Goal: Transaction & Acquisition: Purchase product/service

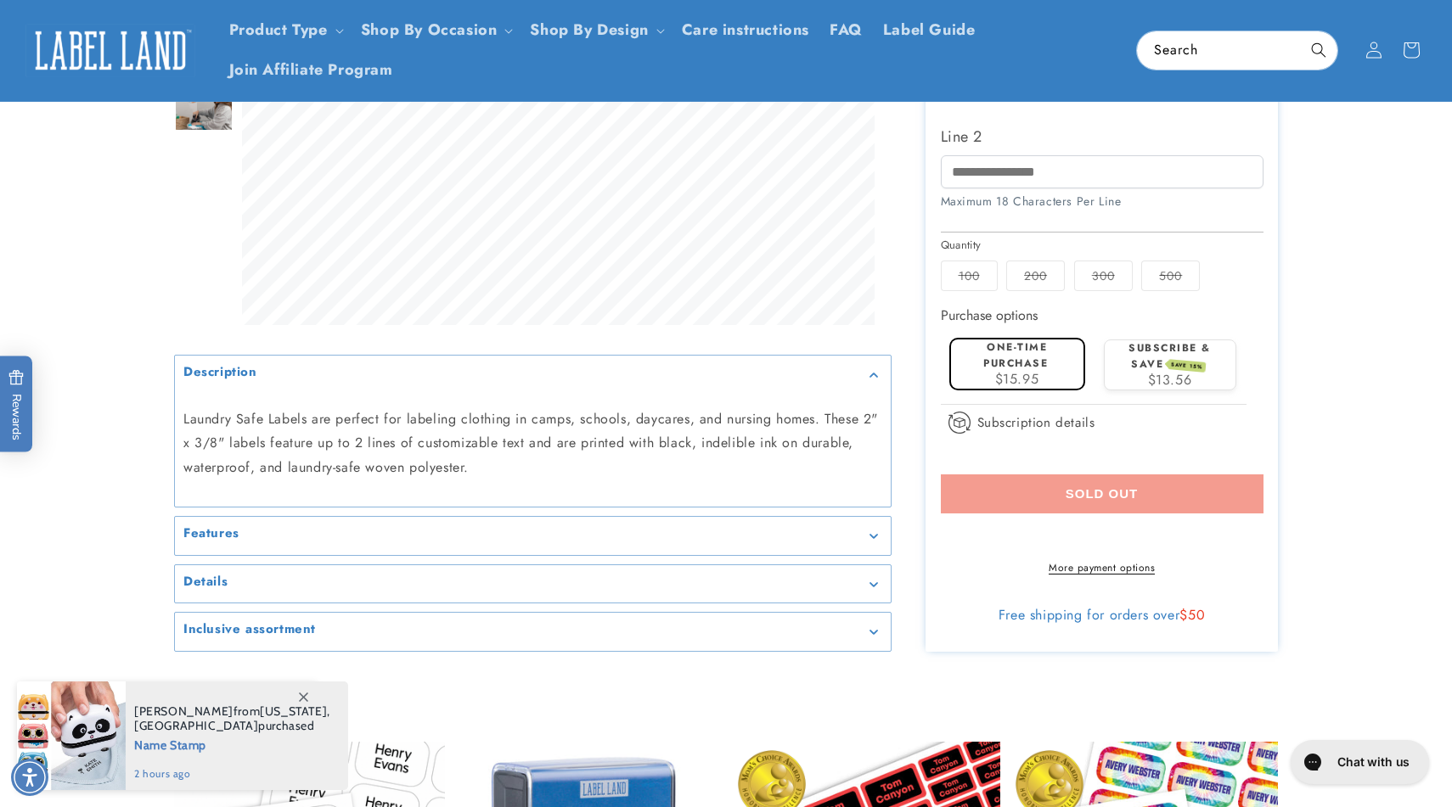
scroll to position [538, 0]
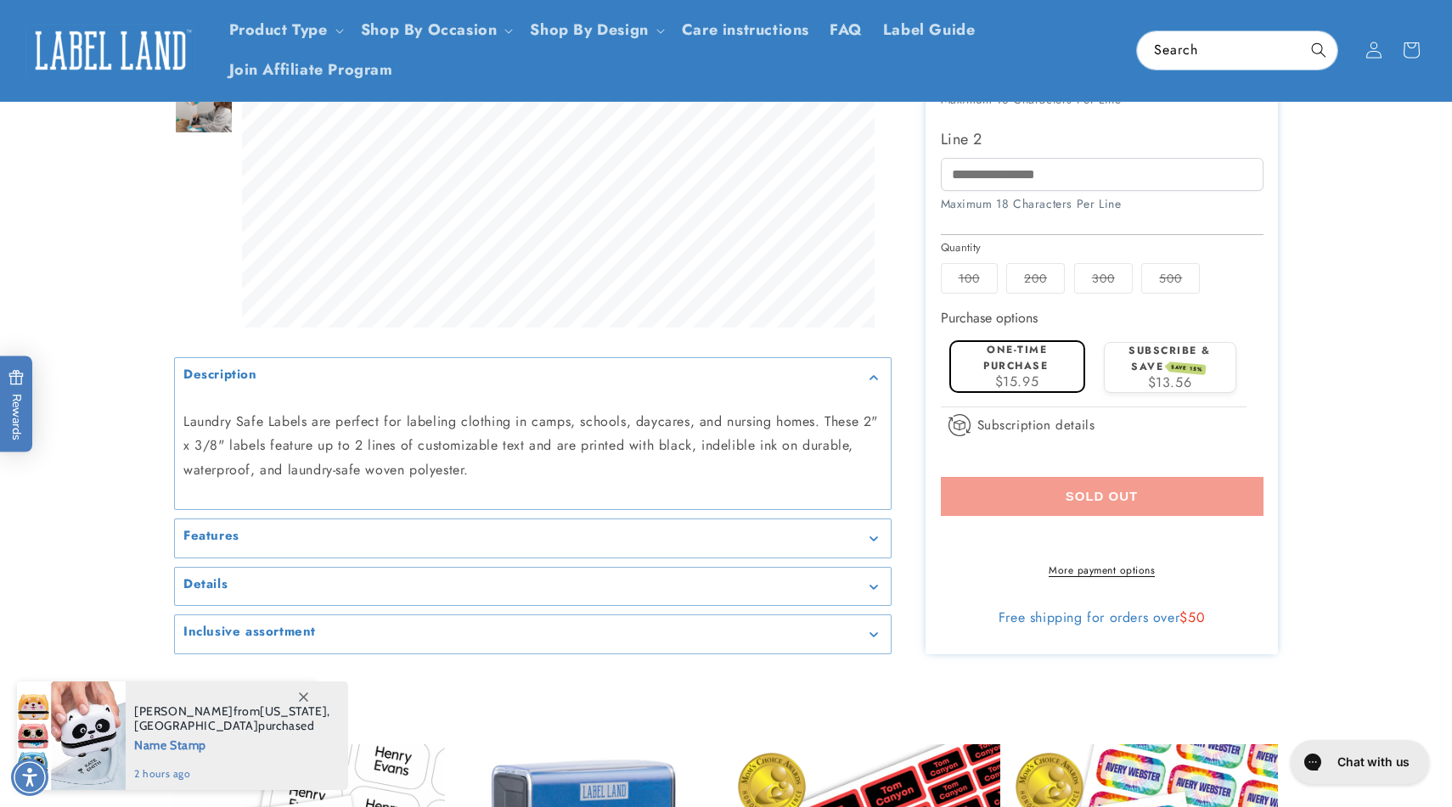
click at [1163, 278] on label "500 Variant sold out or unavailable" at bounding box center [1170, 278] width 59 height 31
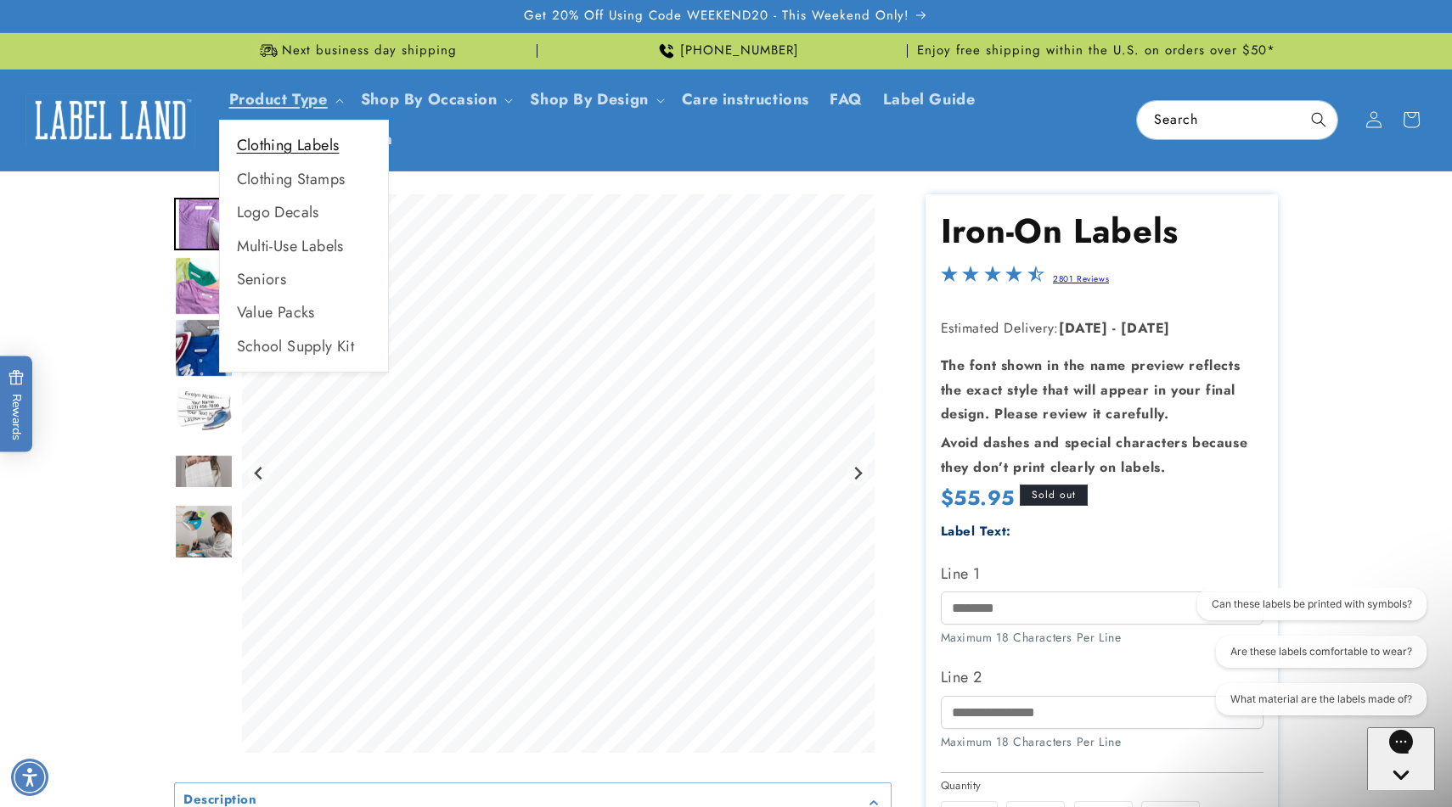
click at [308, 153] on link "Clothing Labels" at bounding box center [304, 145] width 168 height 33
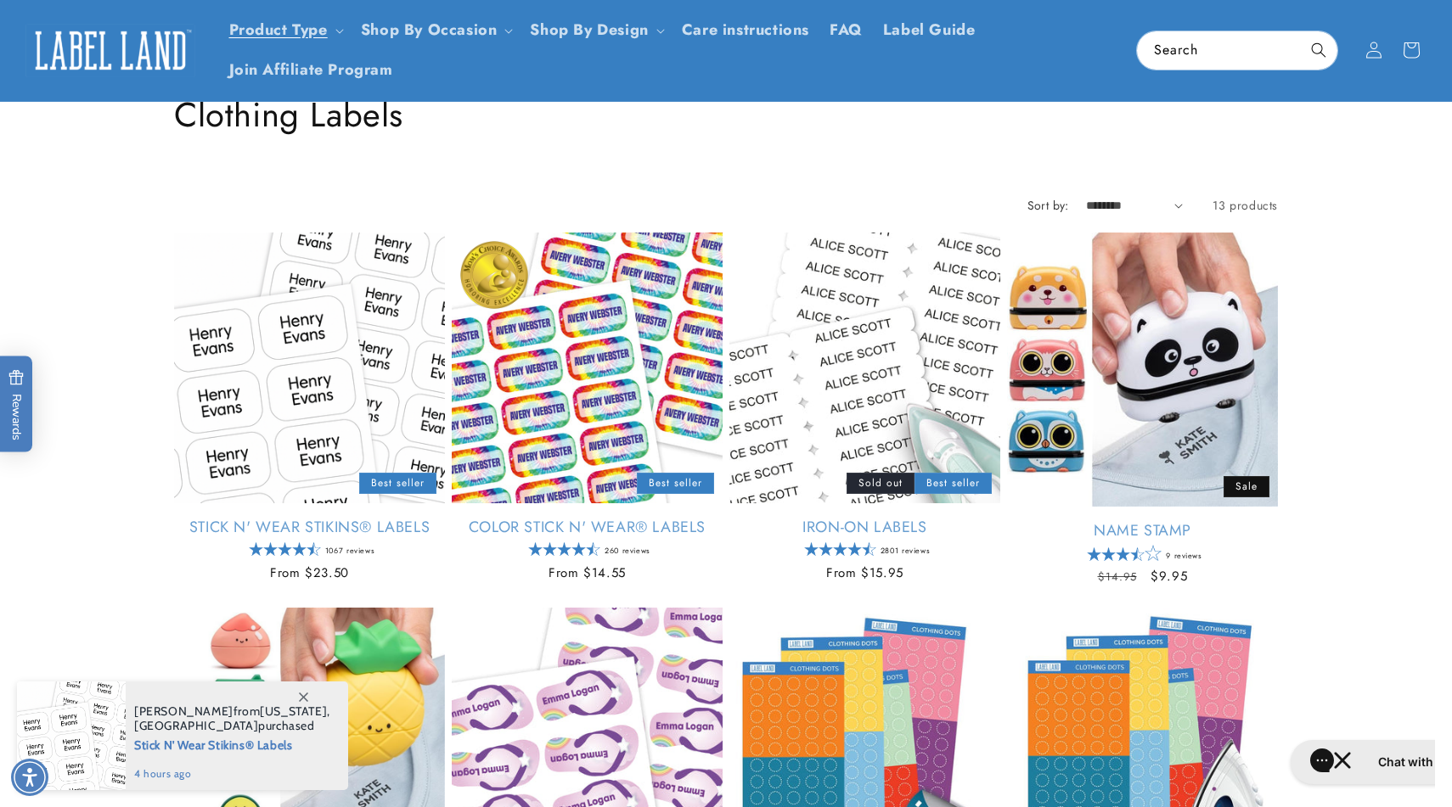
scroll to position [75, 0]
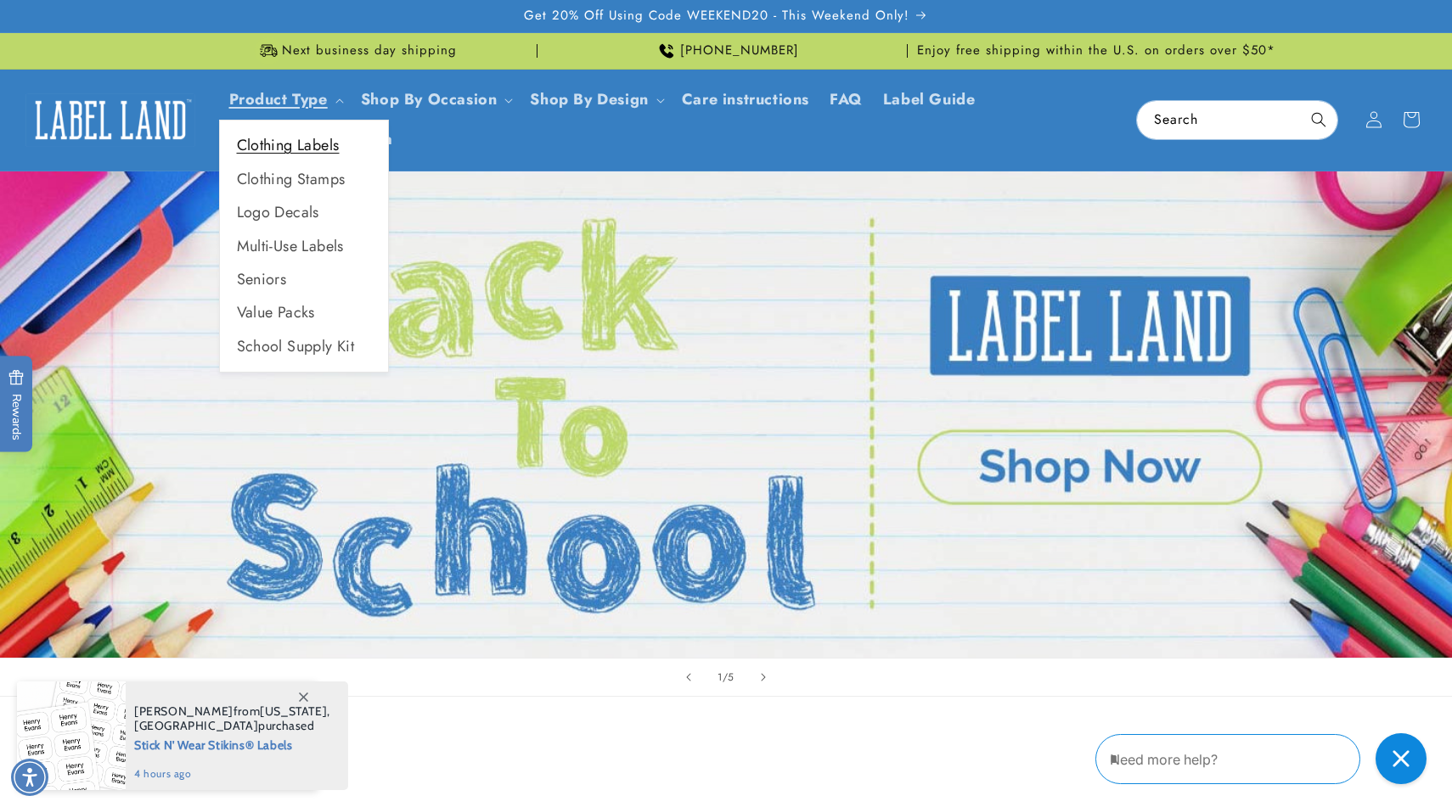
click at [312, 140] on link "Clothing Labels" at bounding box center [304, 145] width 168 height 33
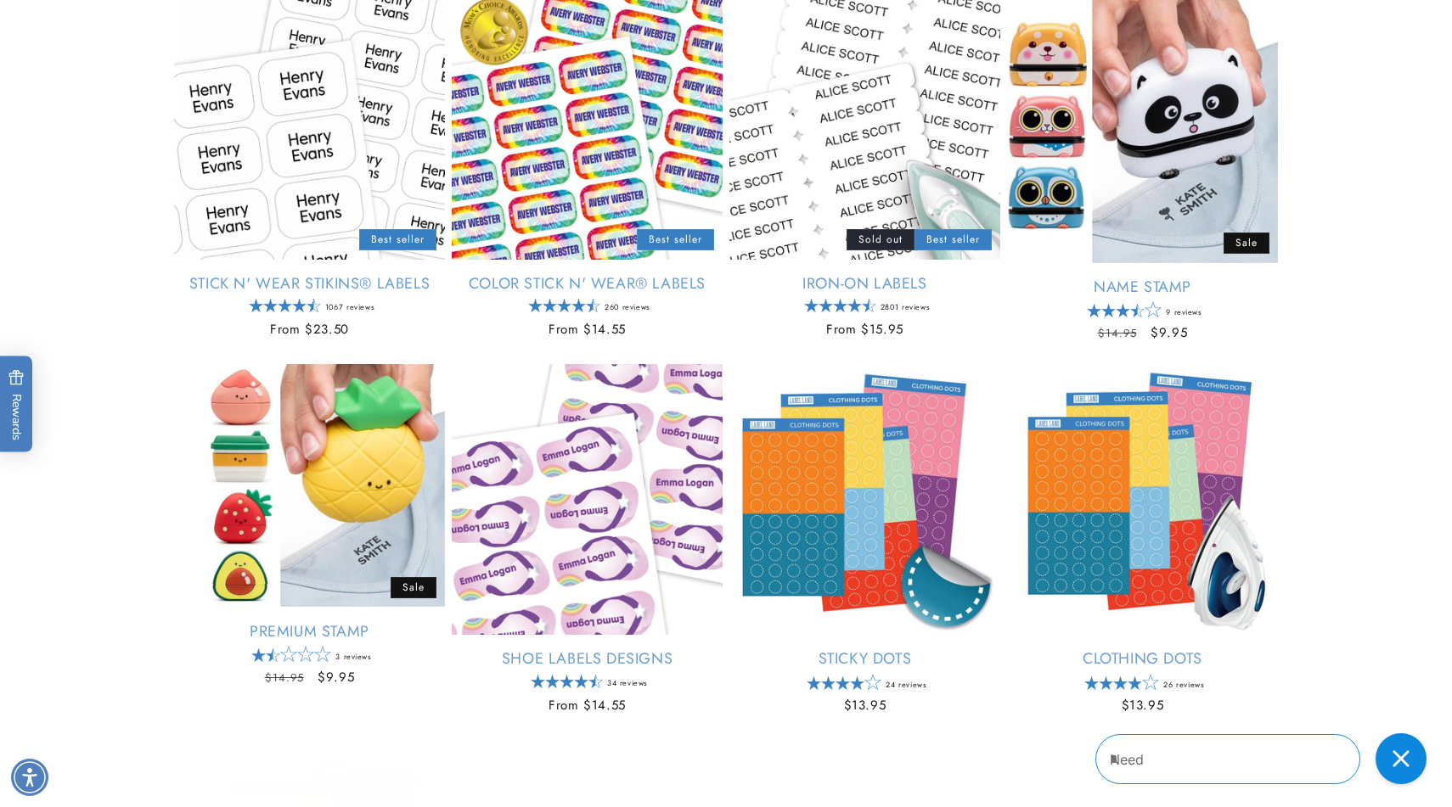
scroll to position [377, 0]
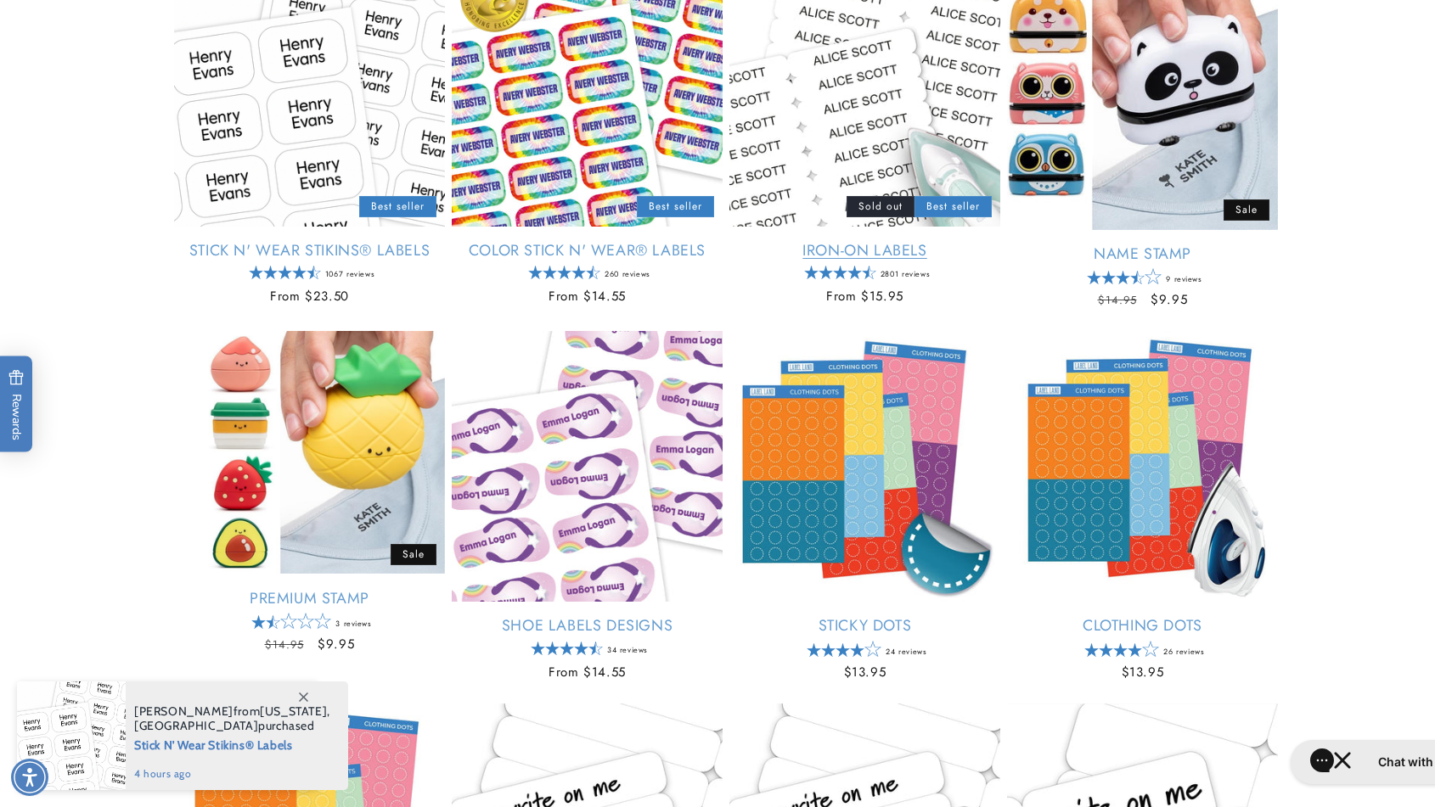
click at [854, 248] on link "Iron-On Labels" at bounding box center [864, 251] width 271 height 20
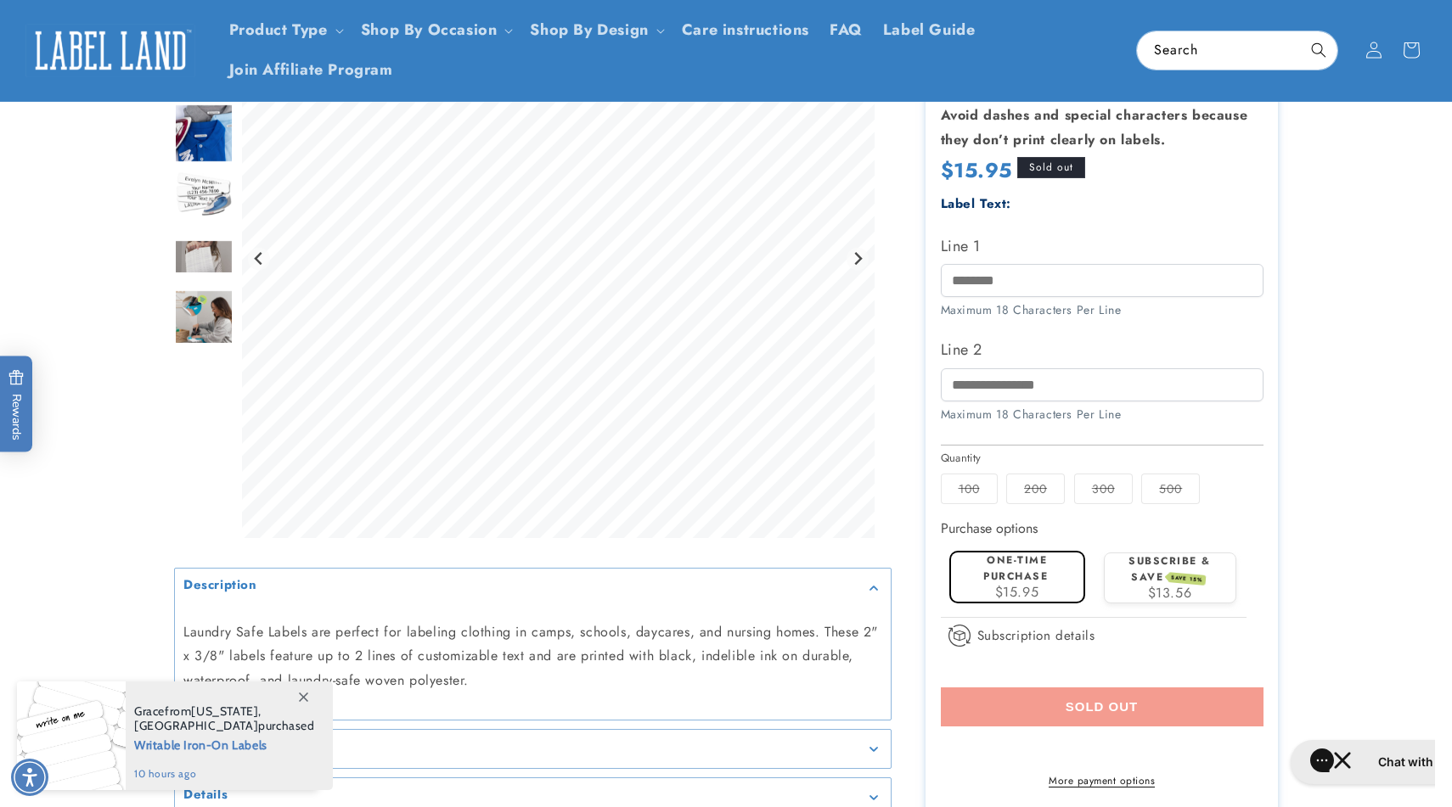
scroll to position [257, 0]
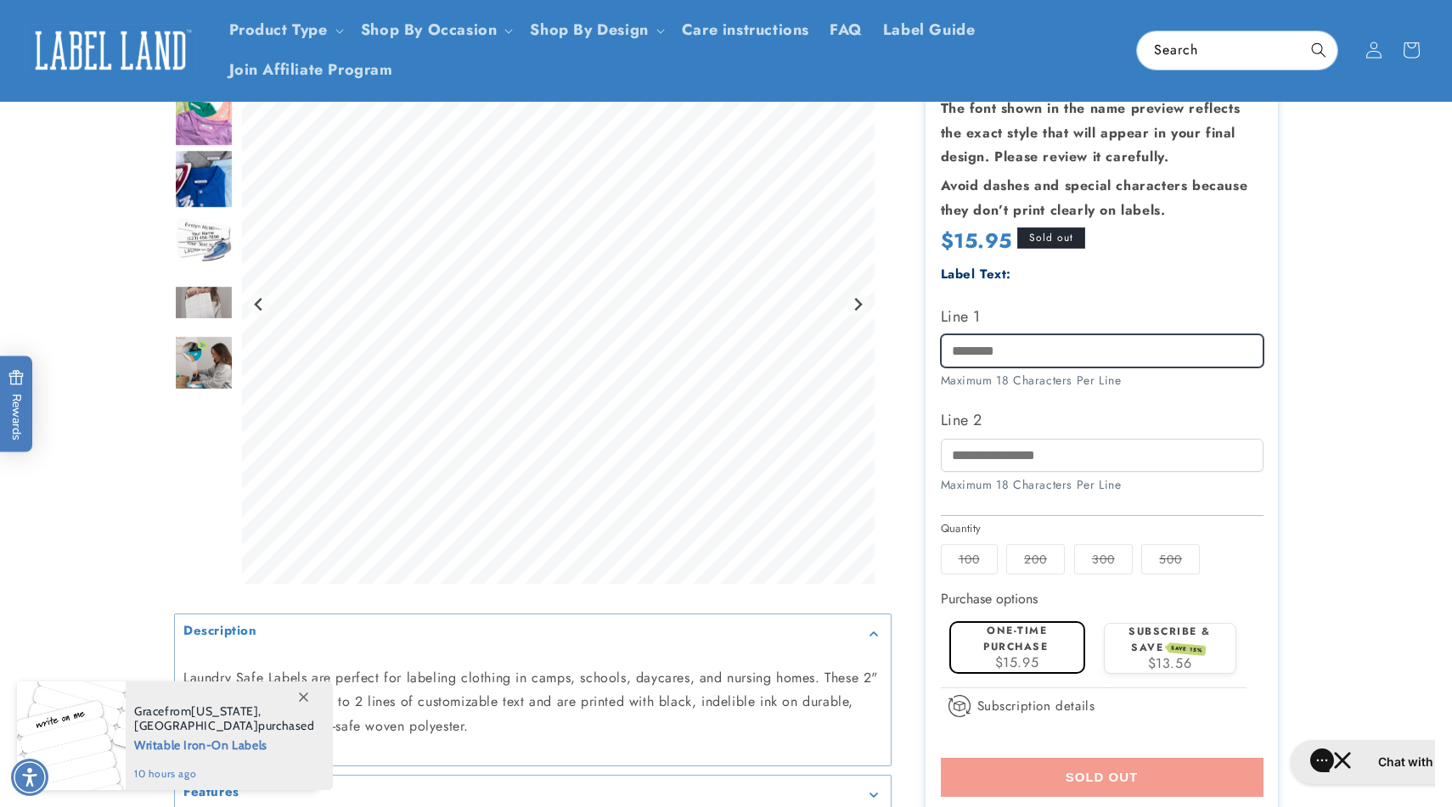
click at [1038, 353] on input "Line 1" at bounding box center [1102, 351] width 323 height 33
type input "**********"
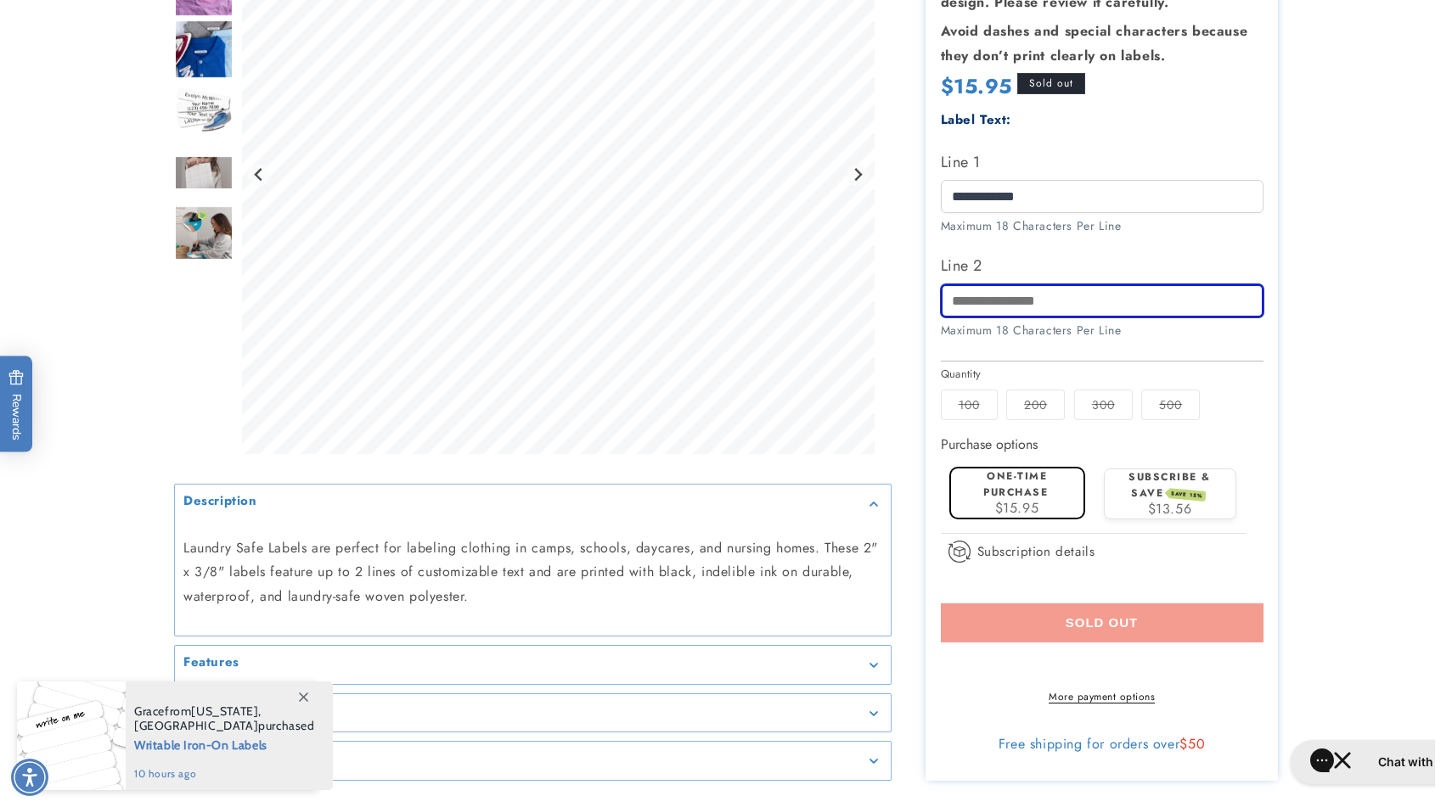
scroll to position [498, 0]
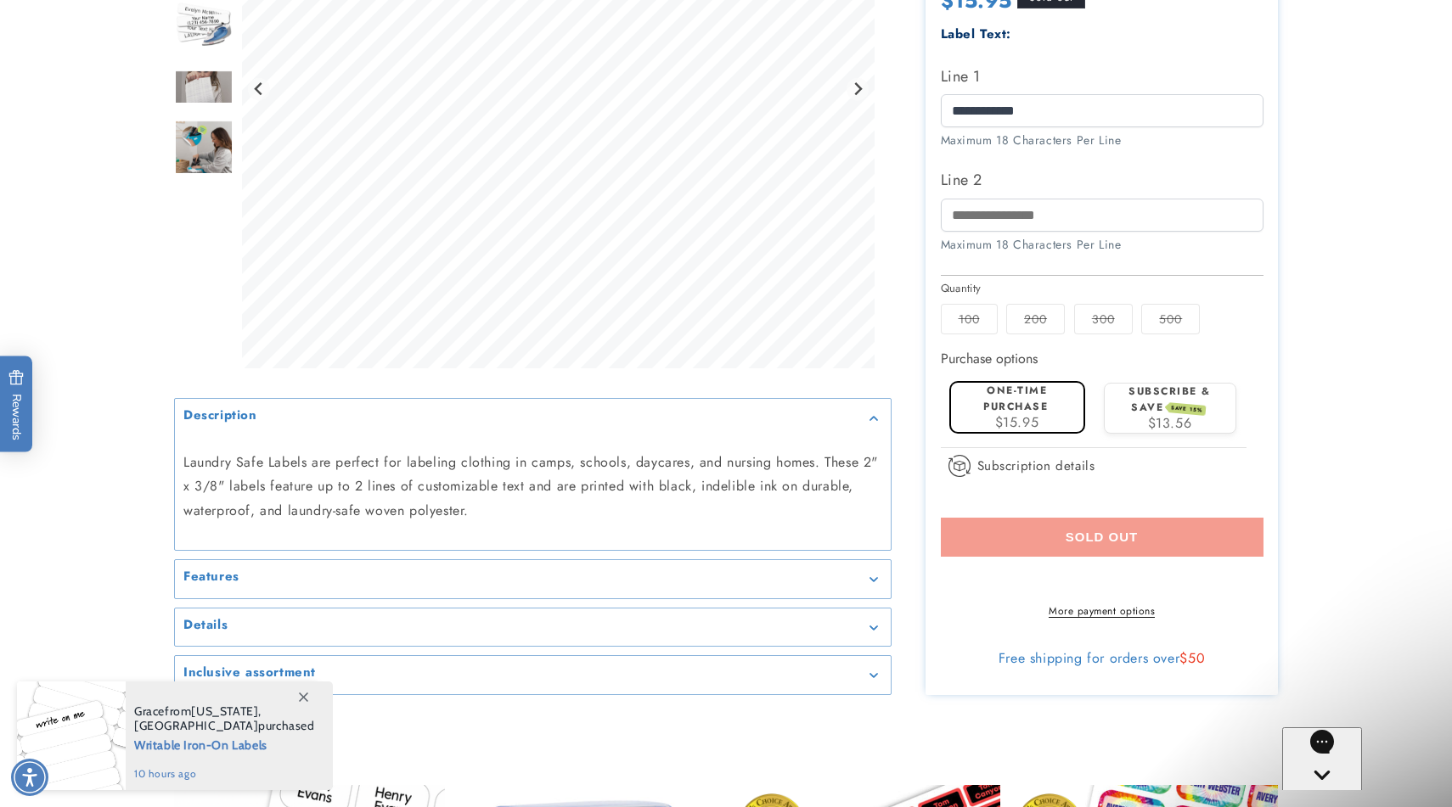
click at [1133, 414] on label "Subscribe & save SAVE 15%" at bounding box center [1169, 399] width 82 height 31
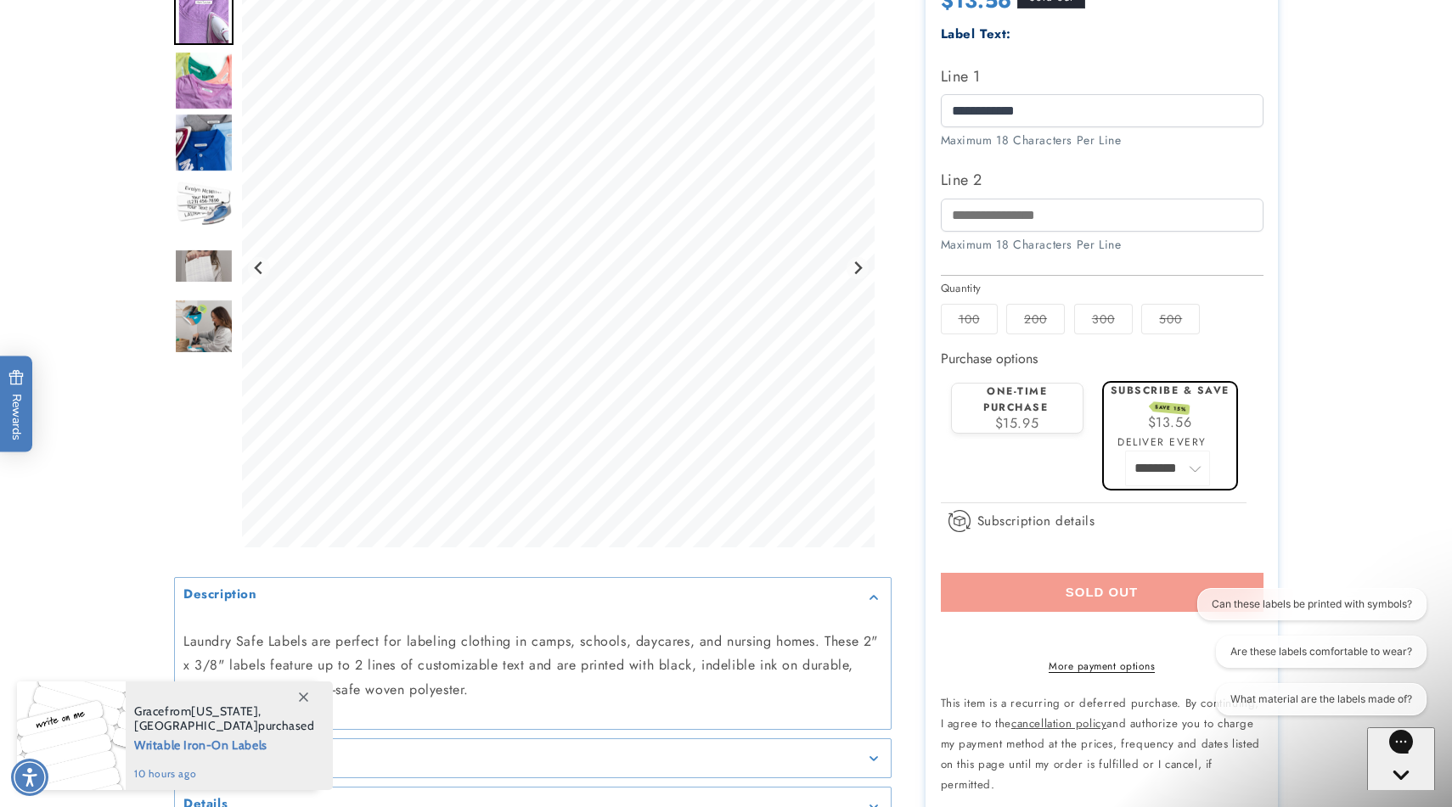
click at [1037, 429] on span "$15.95" at bounding box center [1017, 423] width 44 height 20
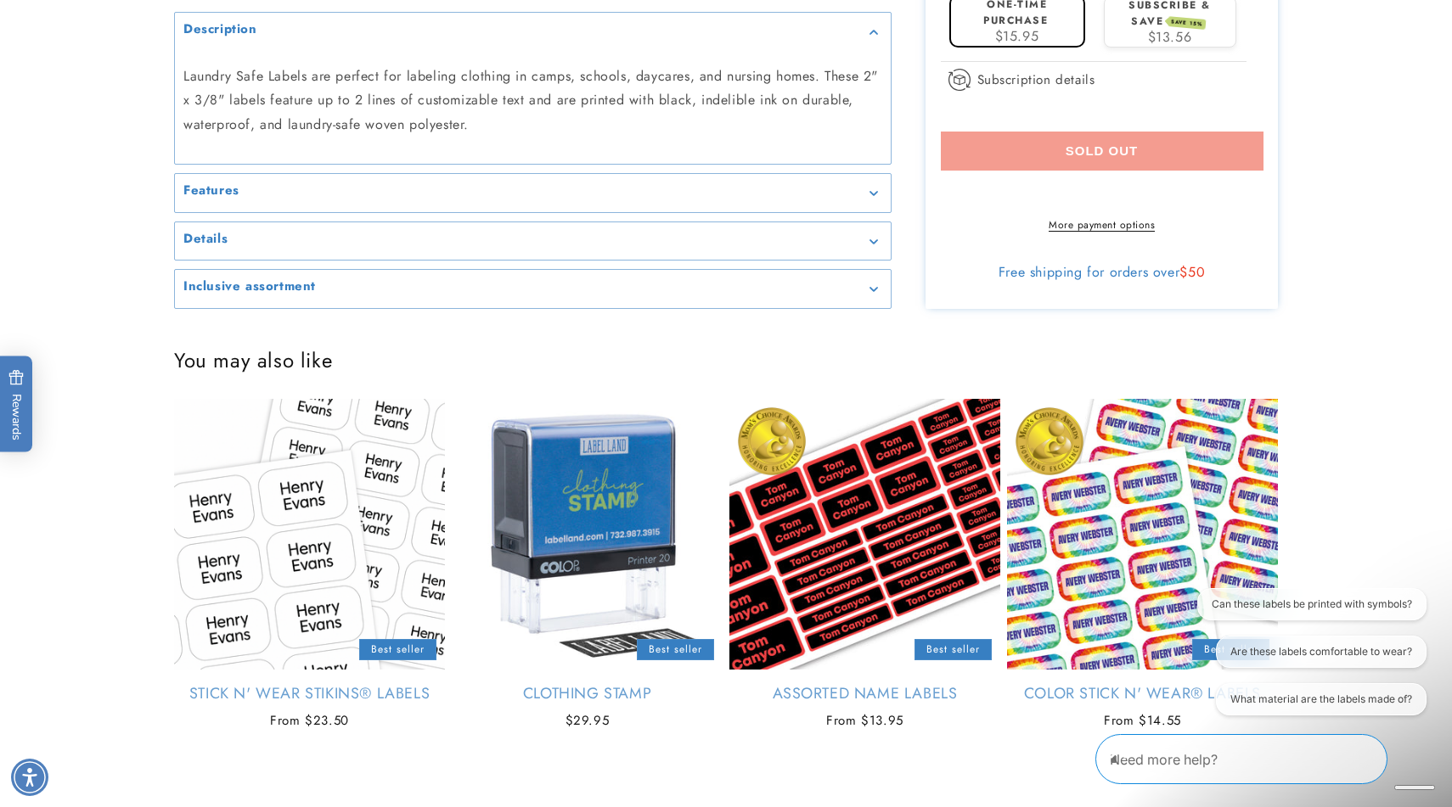
scroll to position [1168, 0]
